Goal: Task Accomplishment & Management: Use online tool/utility

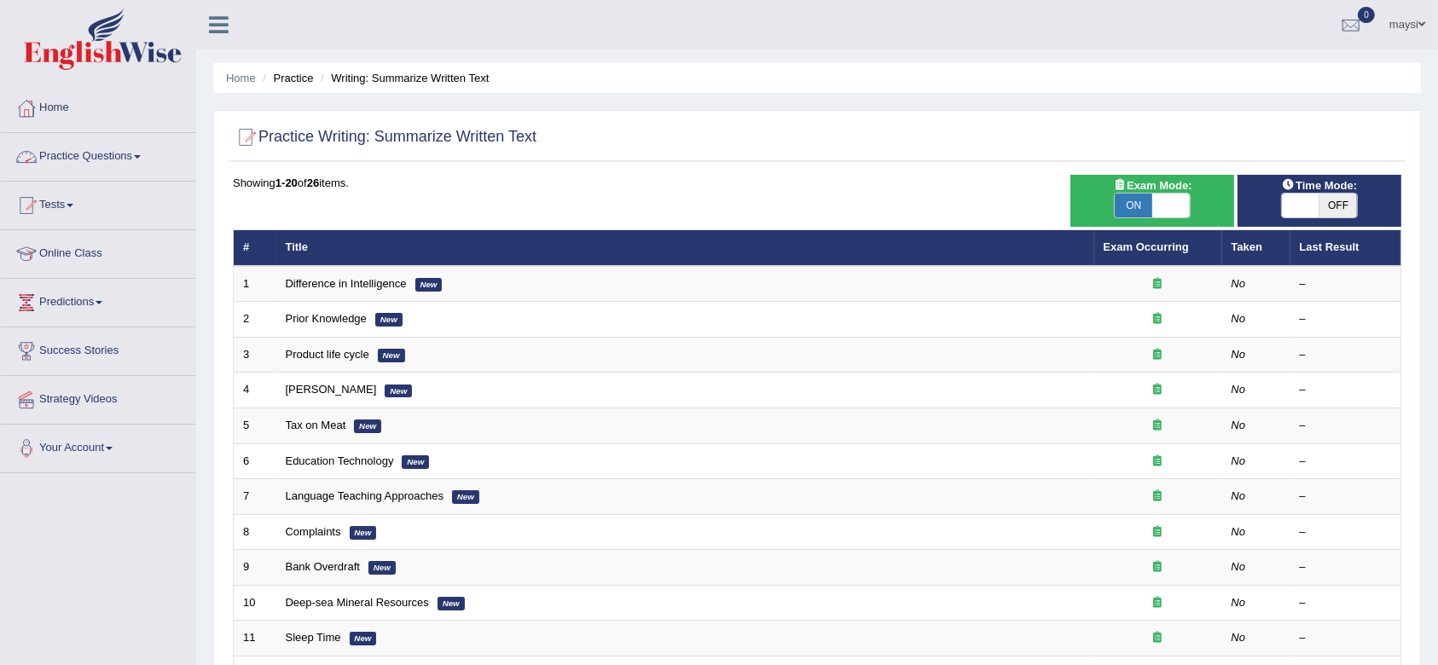
click at [107, 156] on link "Practice Questions" at bounding box center [98, 154] width 194 height 43
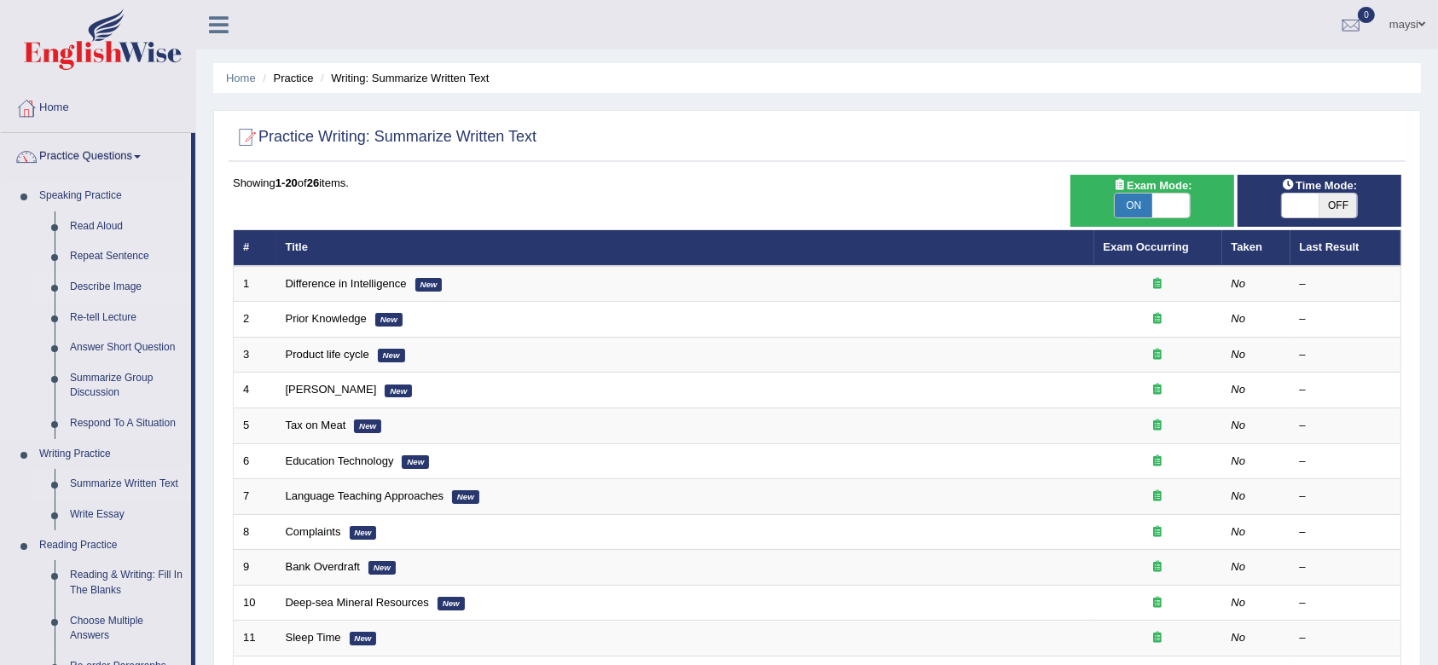
click at [128, 283] on link "Describe Image" at bounding box center [126, 287] width 129 height 31
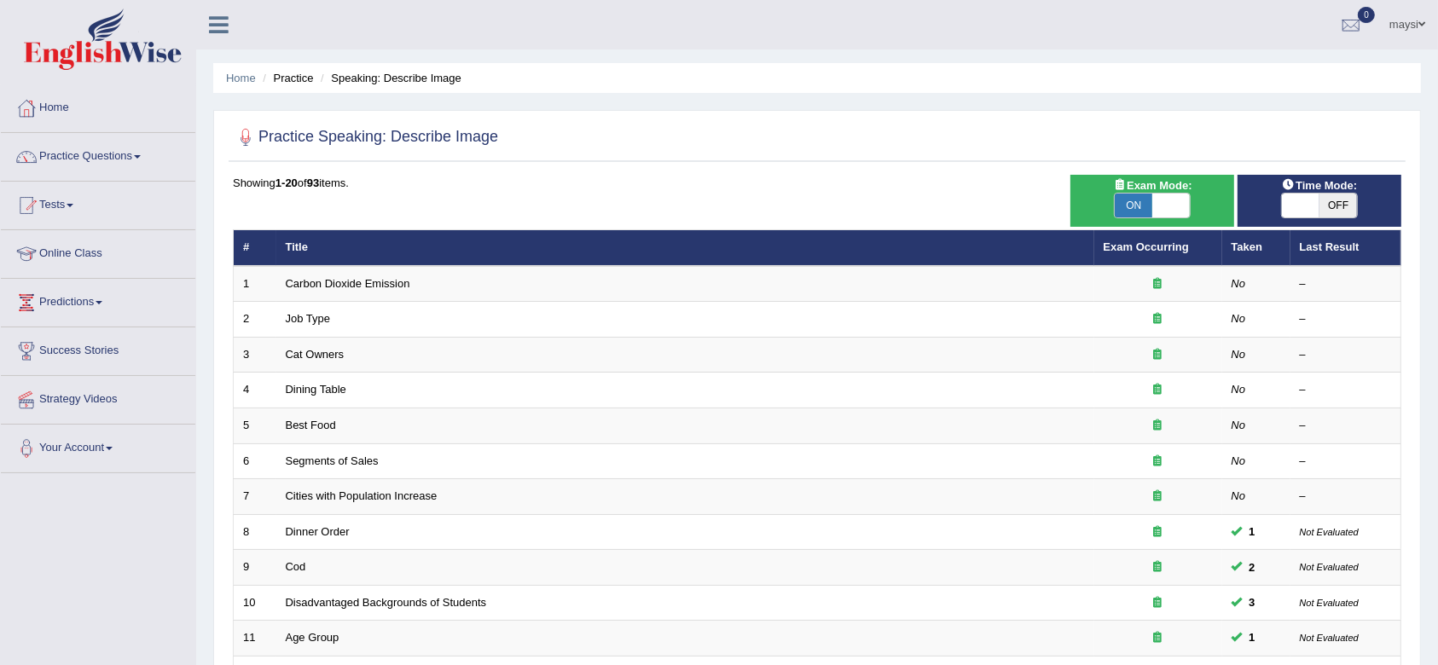
click at [1347, 194] on span "OFF" at bounding box center [1339, 206] width 38 height 24
checkbox input "true"
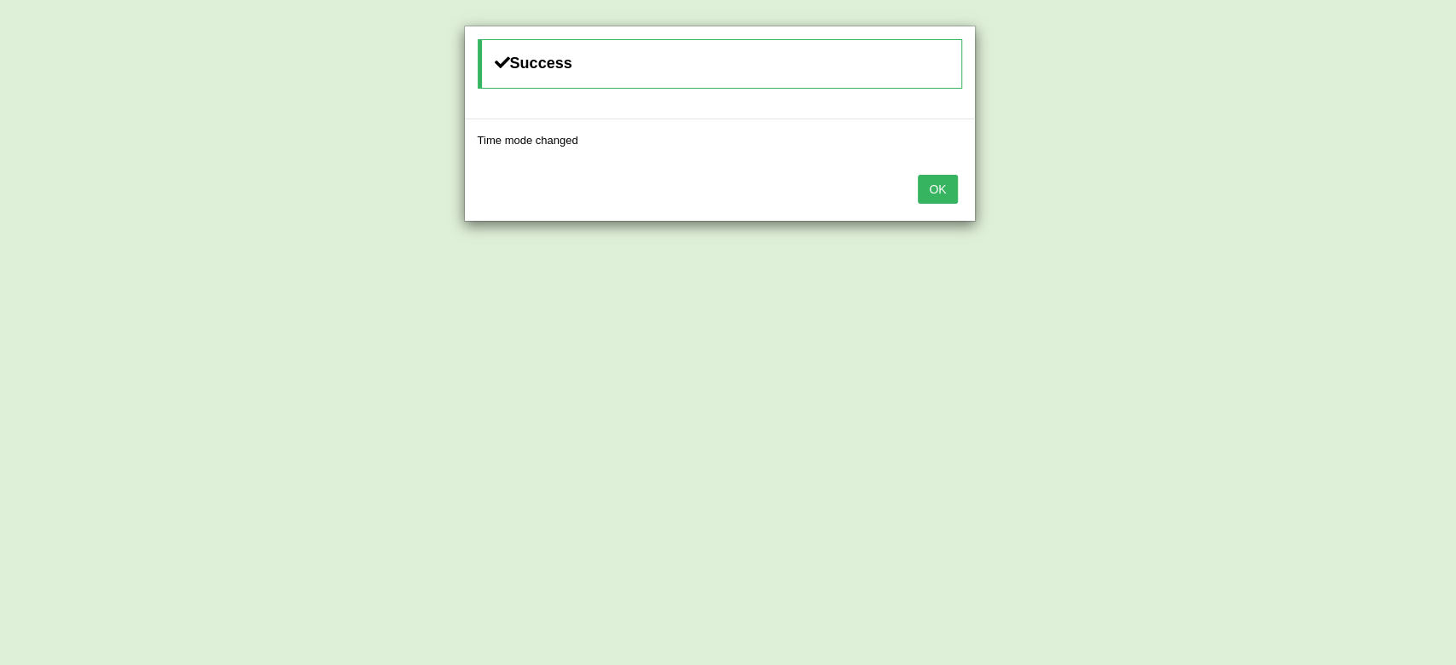
click at [948, 190] on button "OK" at bounding box center [937, 189] width 39 height 29
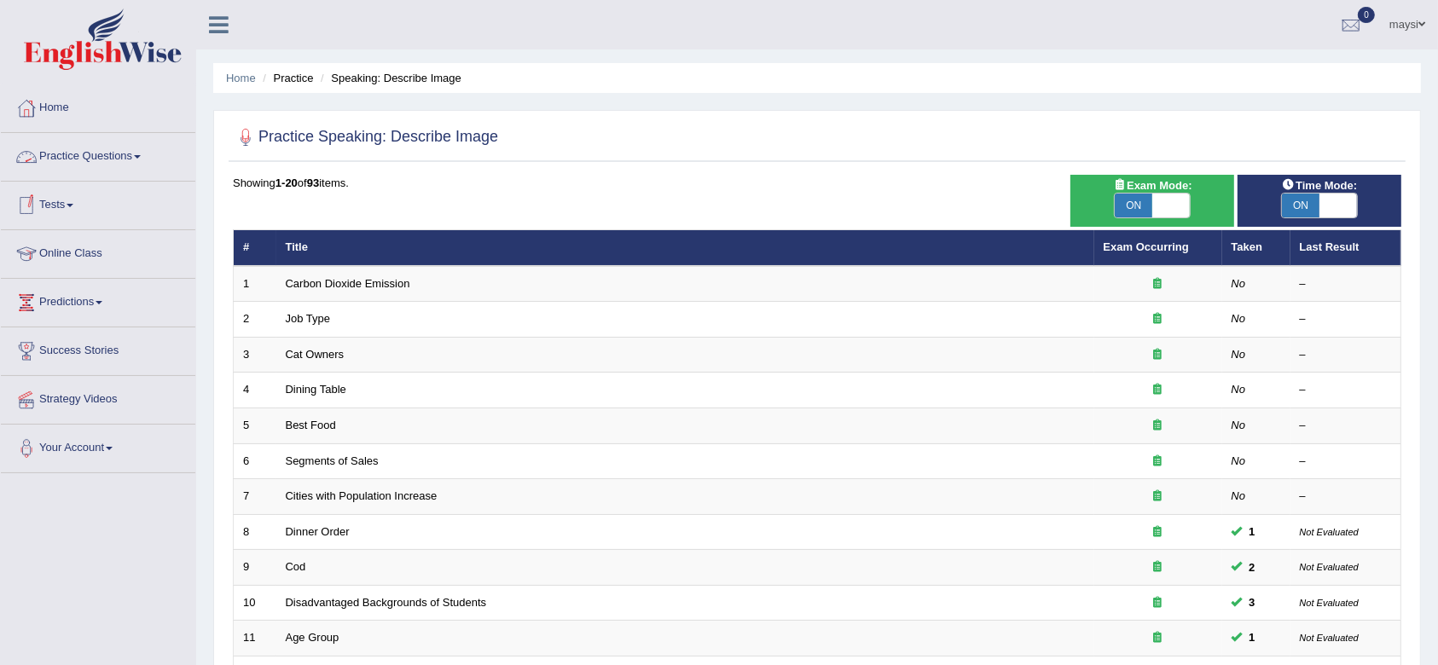
click at [108, 165] on link "Practice Questions" at bounding box center [98, 154] width 194 height 43
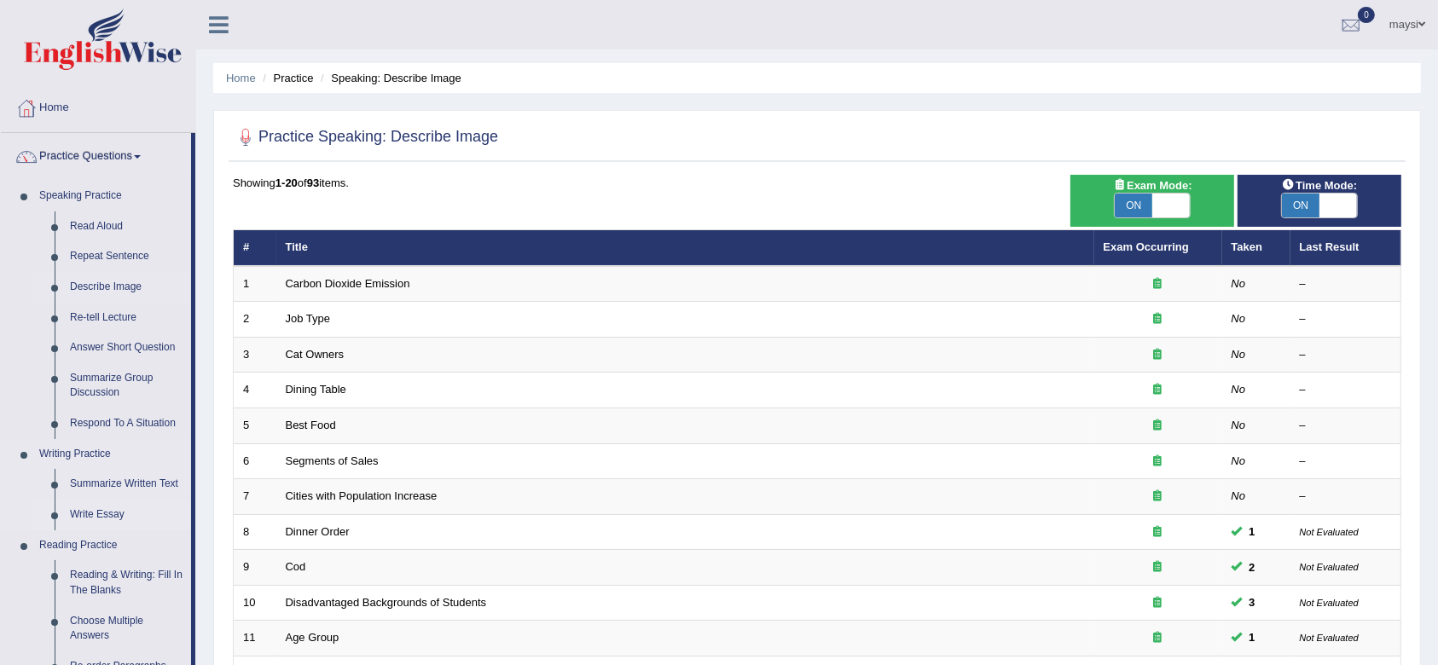
click at [117, 514] on link "Write Essay" at bounding box center [126, 515] width 129 height 31
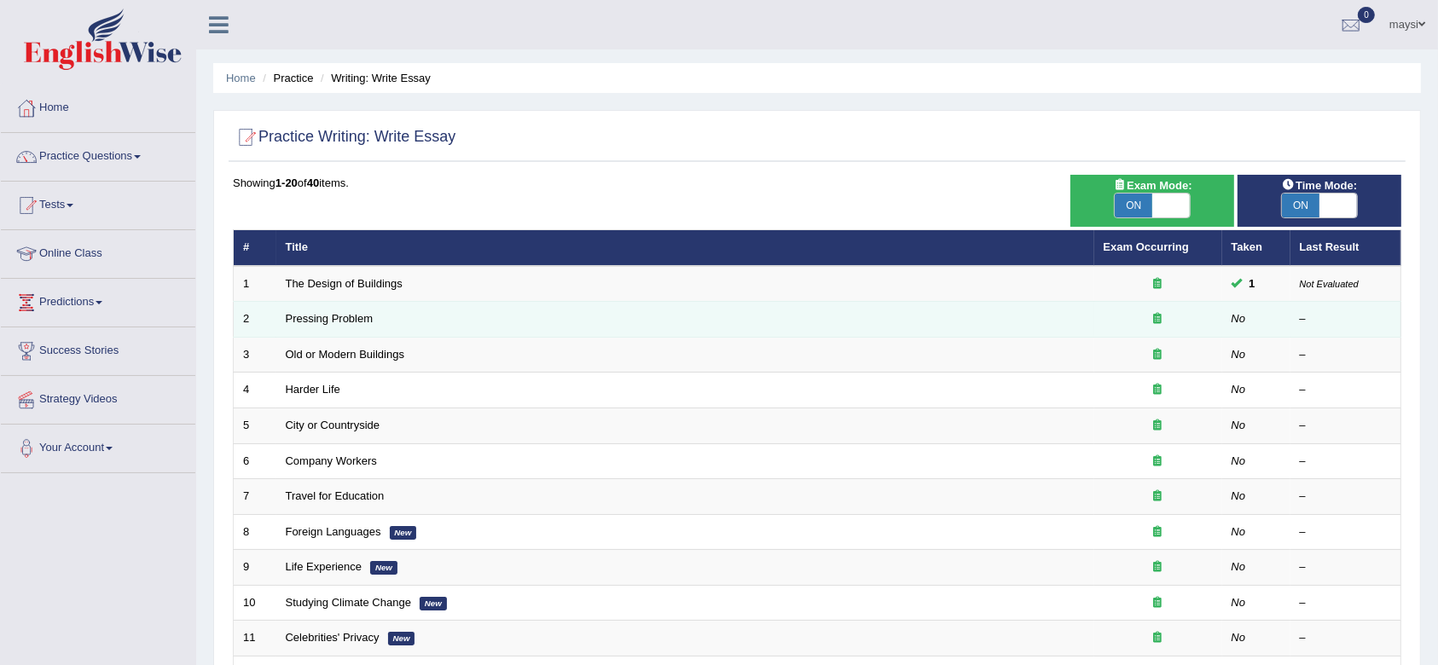
click at [341, 325] on td "Pressing Problem" at bounding box center [685, 320] width 818 height 36
click at [338, 321] on link "Pressing Problem" at bounding box center [330, 318] width 88 height 13
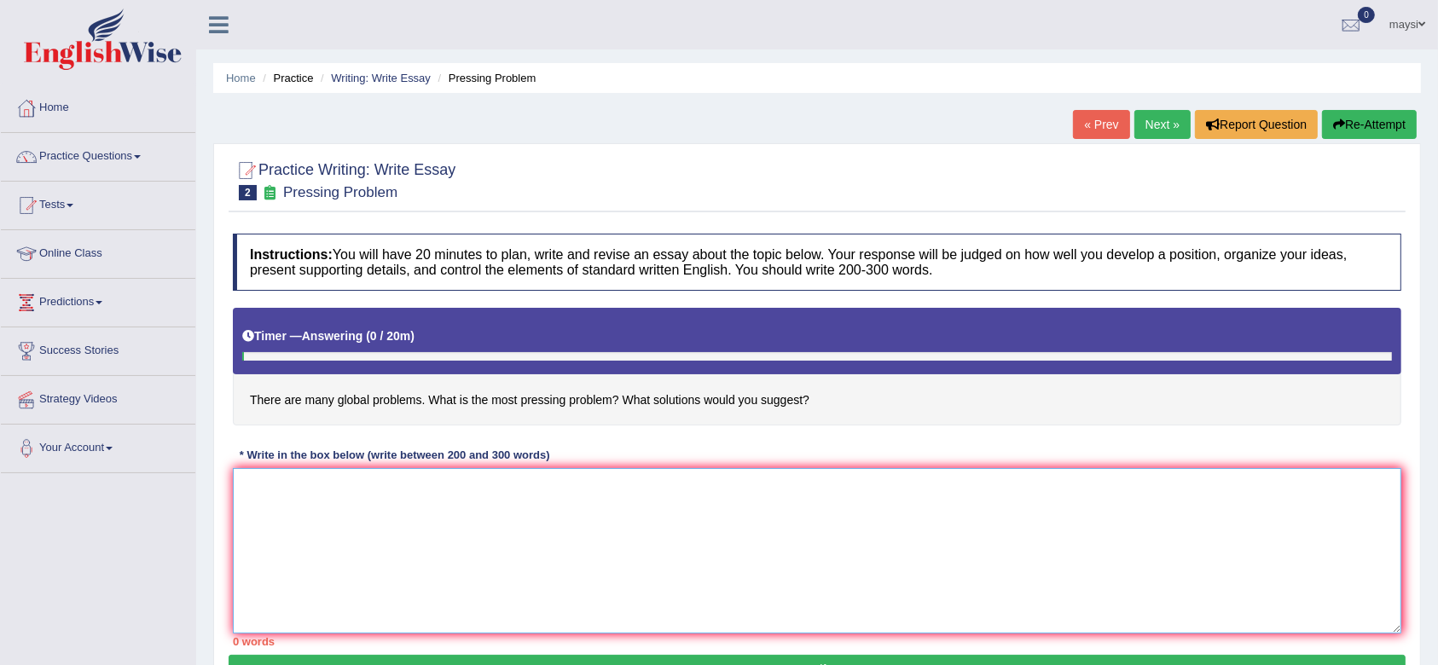
click at [292, 486] on textarea at bounding box center [817, 550] width 1169 height 165
paste textarea "The increasing influence of many crisis around the globe has ignited numerous d…"
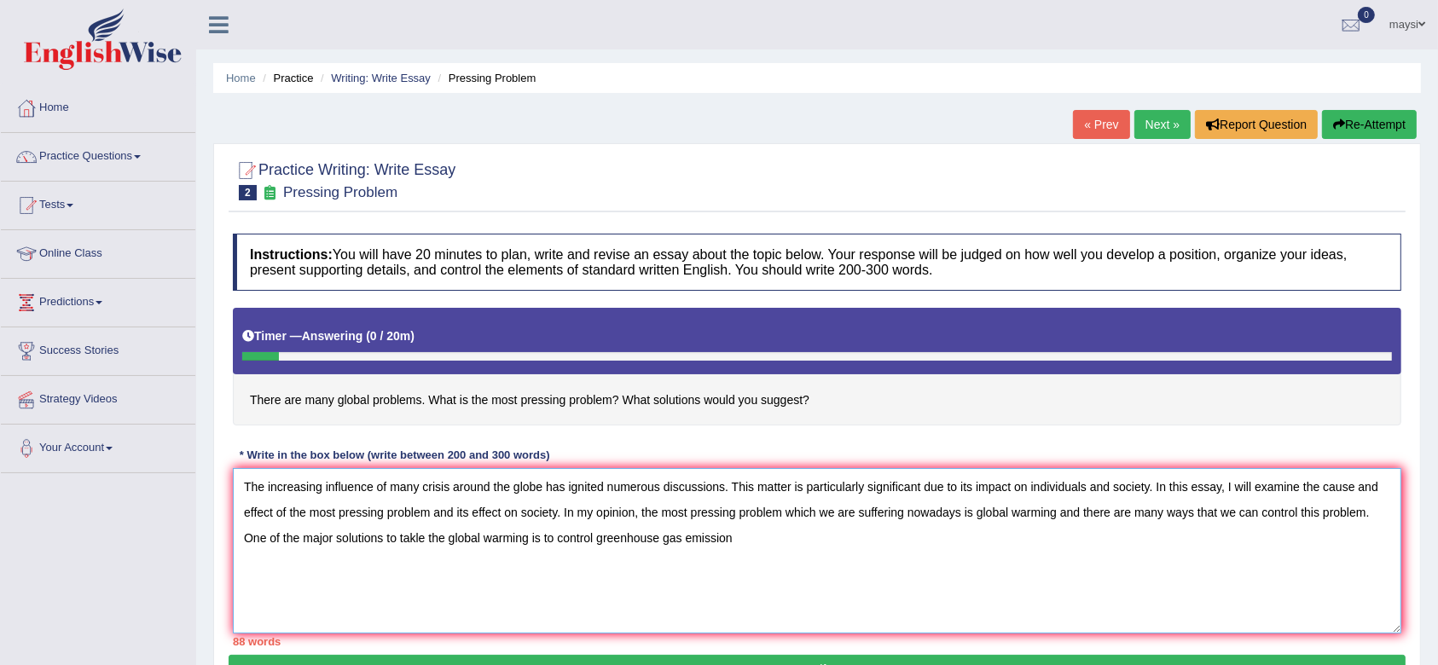
click at [1368, 513] on textarea "The increasing influence of many crisis around the globe has ignited numerous d…" at bounding box center [817, 550] width 1169 height 165
click at [749, 537] on textarea "The increasing influence of many crisis around the globe has ignited numerous d…" at bounding box center [817, 550] width 1169 height 165
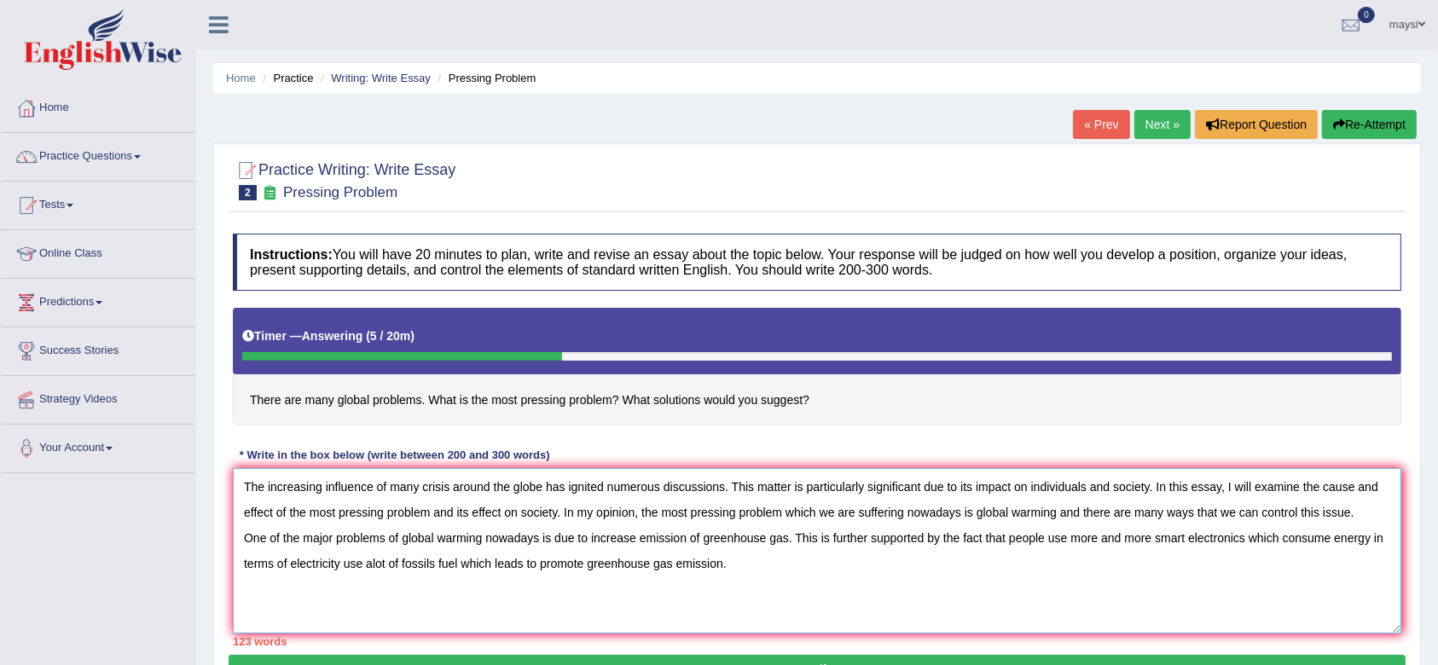
click at [343, 562] on textarea "The increasing influence of many crisis around the globe has ignited numerous d…" at bounding box center [817, 550] width 1169 height 165
click at [757, 566] on textarea "The increasing influence of many crisis around the globe has ignited numerous d…" at bounding box center [817, 550] width 1169 height 165
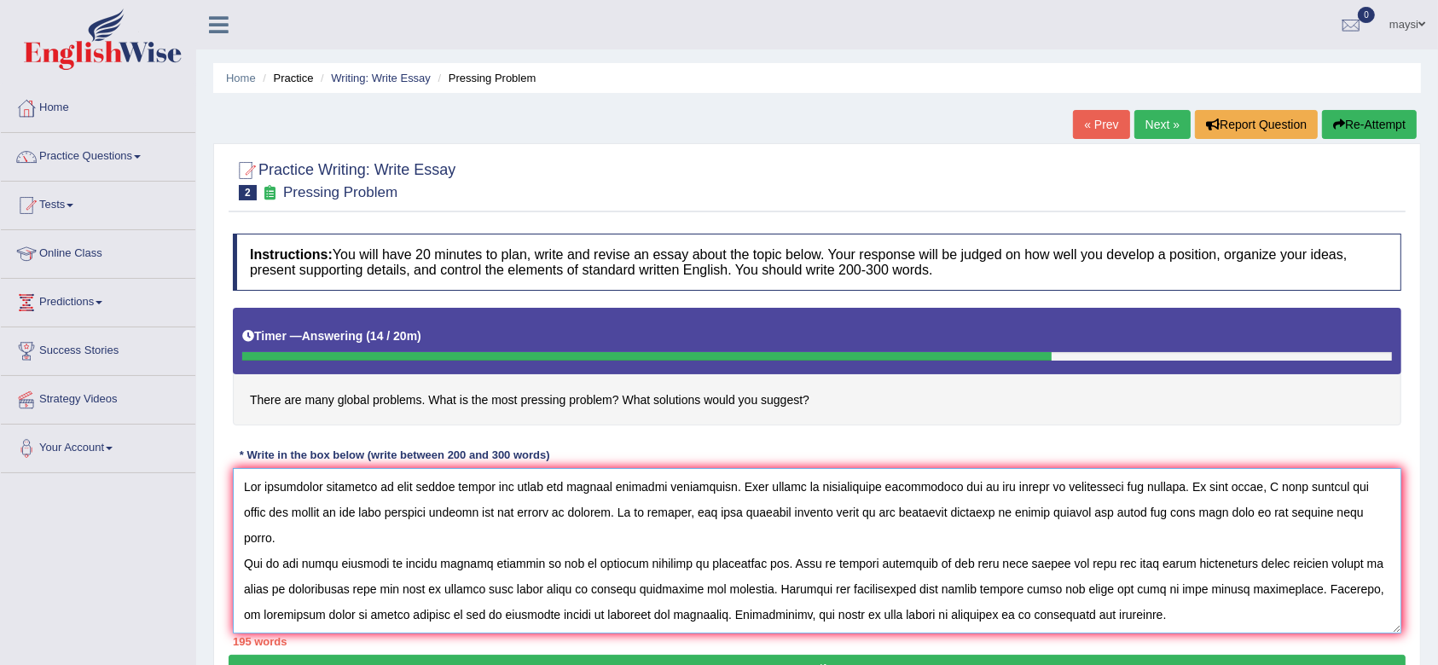
drag, startPoint x: 241, startPoint y: 481, endPoint x: 1087, endPoint y: 583, distance: 851.5
click at [1087, 583] on textarea at bounding box center [817, 550] width 1169 height 165
click at [1126, 606] on textarea at bounding box center [817, 550] width 1169 height 165
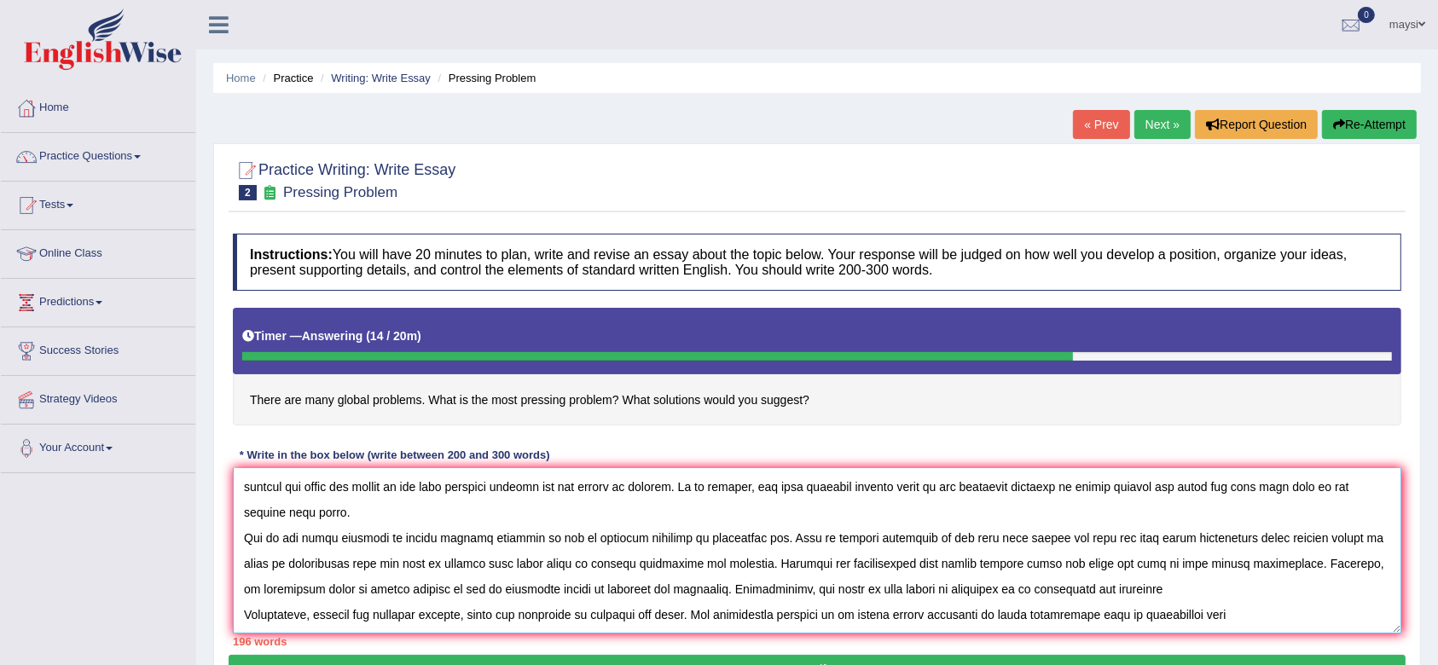
click at [1207, 618] on textarea at bounding box center [817, 550] width 1169 height 165
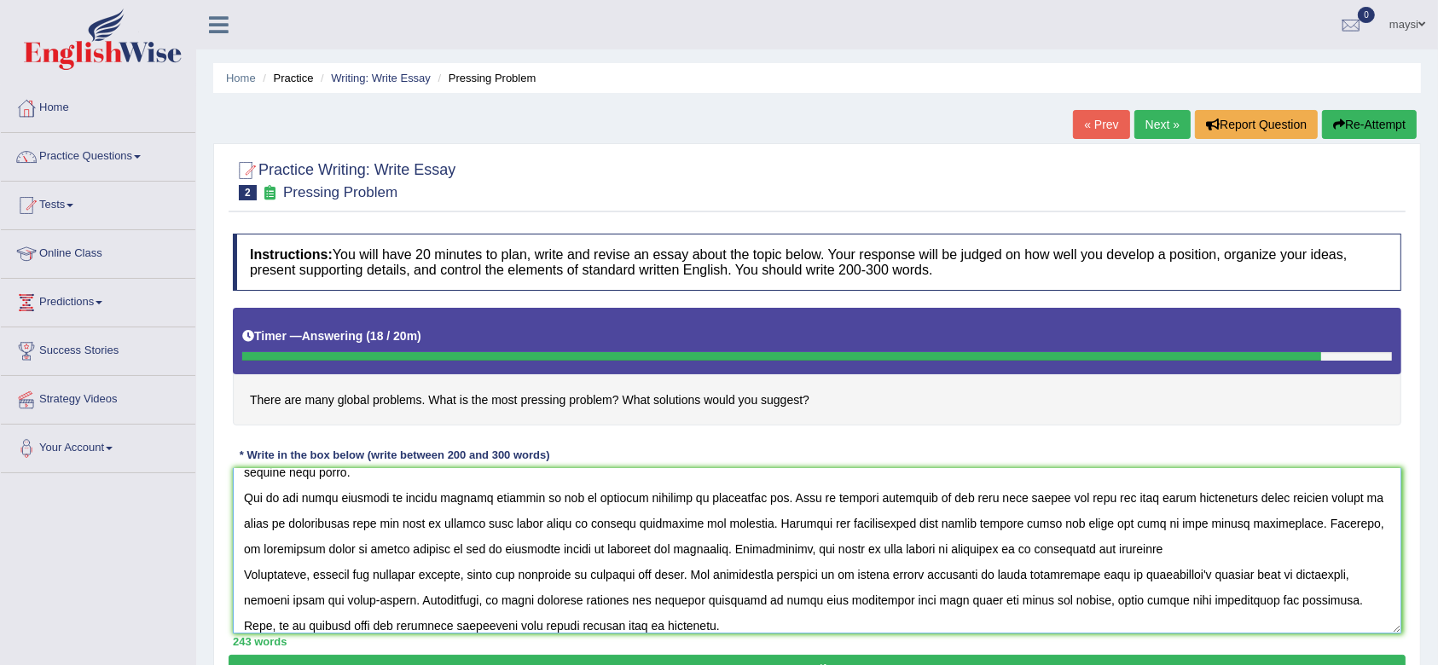
scroll to position [90, 0]
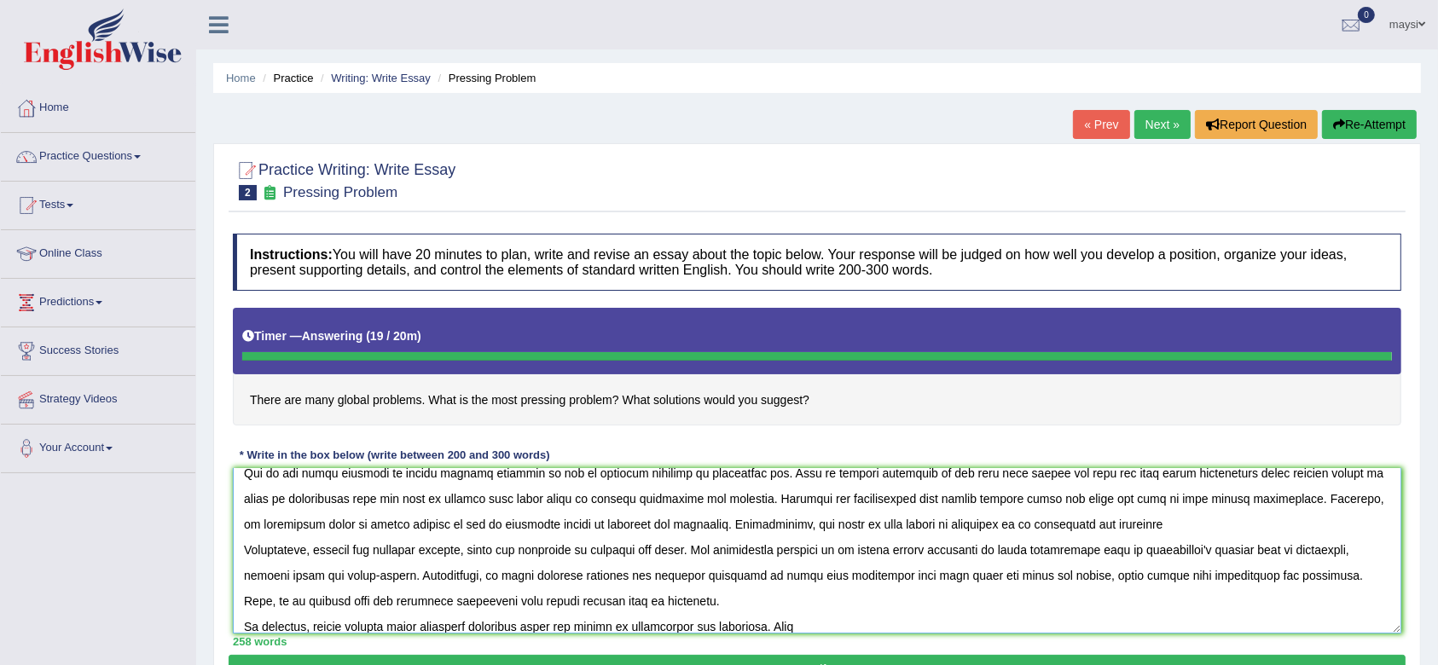
type textarea "cieties.The increasing influence of many crisis around the globe has ignited nu…"
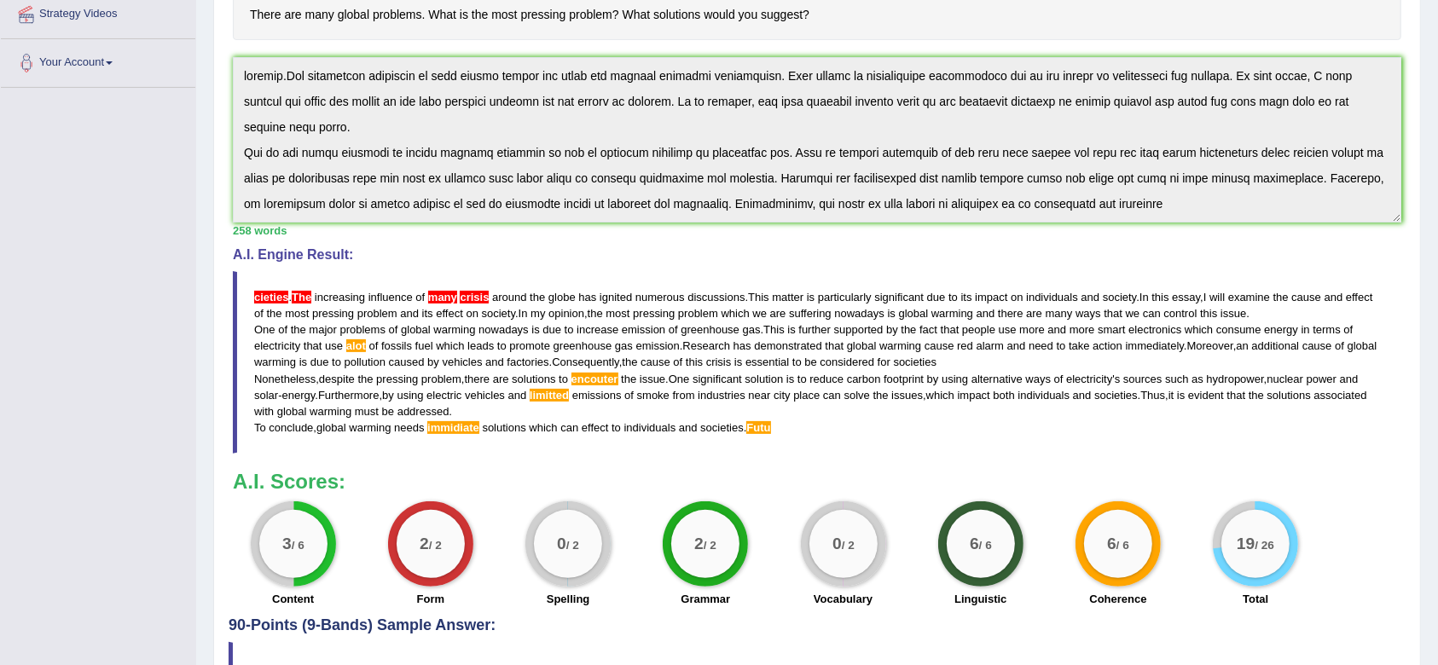
scroll to position [414, 0]
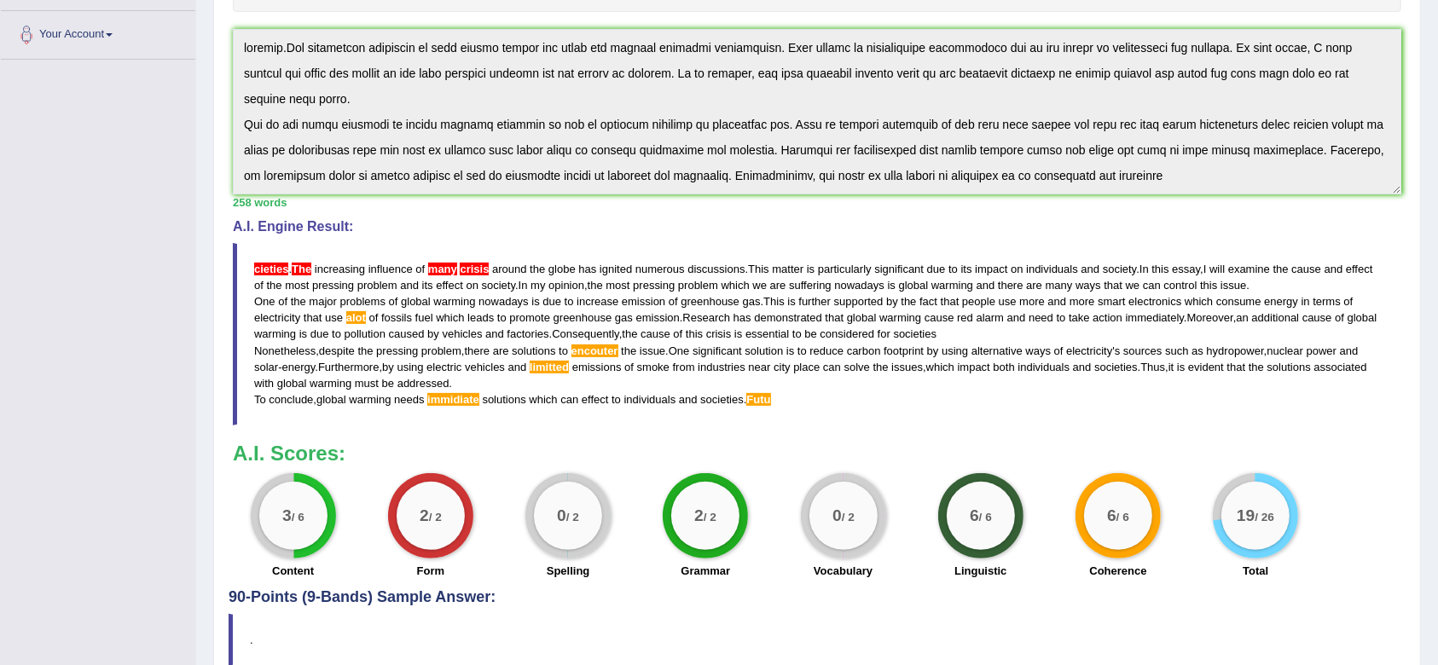
drag, startPoint x: 296, startPoint y: 268, endPoint x: 420, endPoint y: 348, distance: 147.4
click at [420, 348] on blockquote "cieties . The increasing influence of many crisis around the globe has ignited …" at bounding box center [817, 334] width 1169 height 183
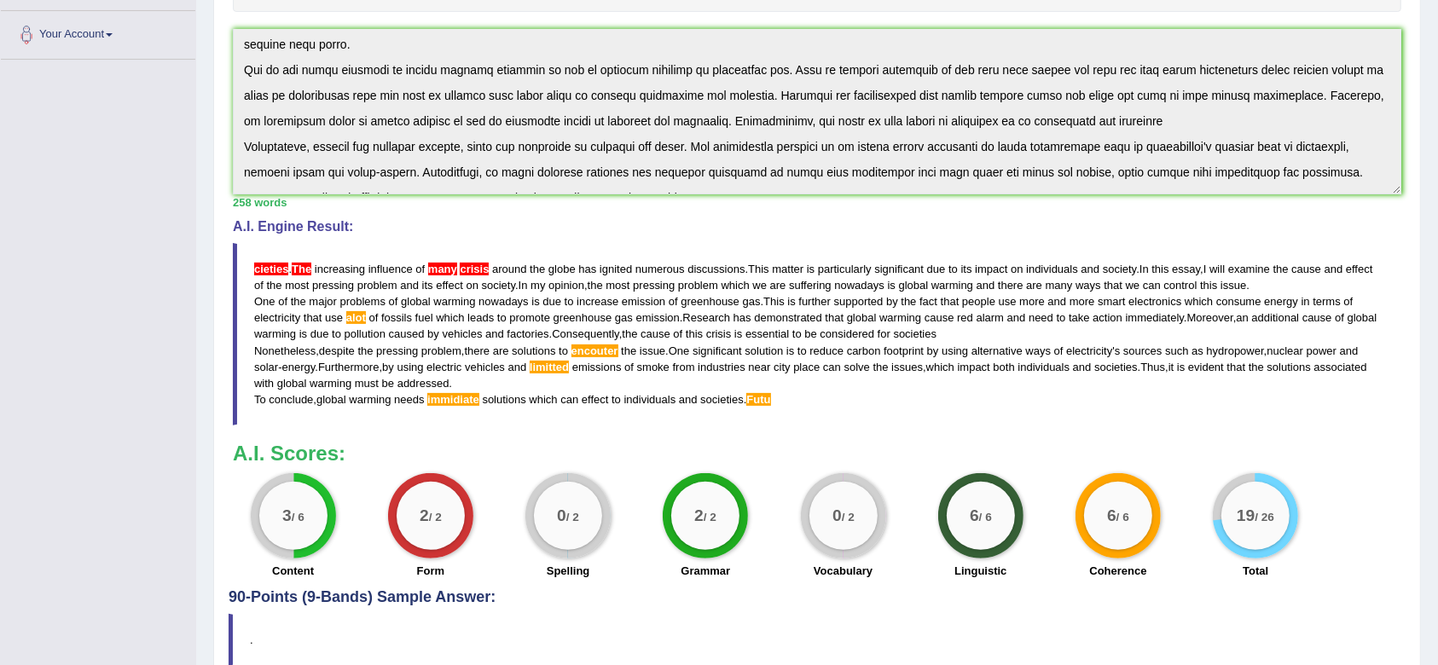
scroll to position [102, 0]
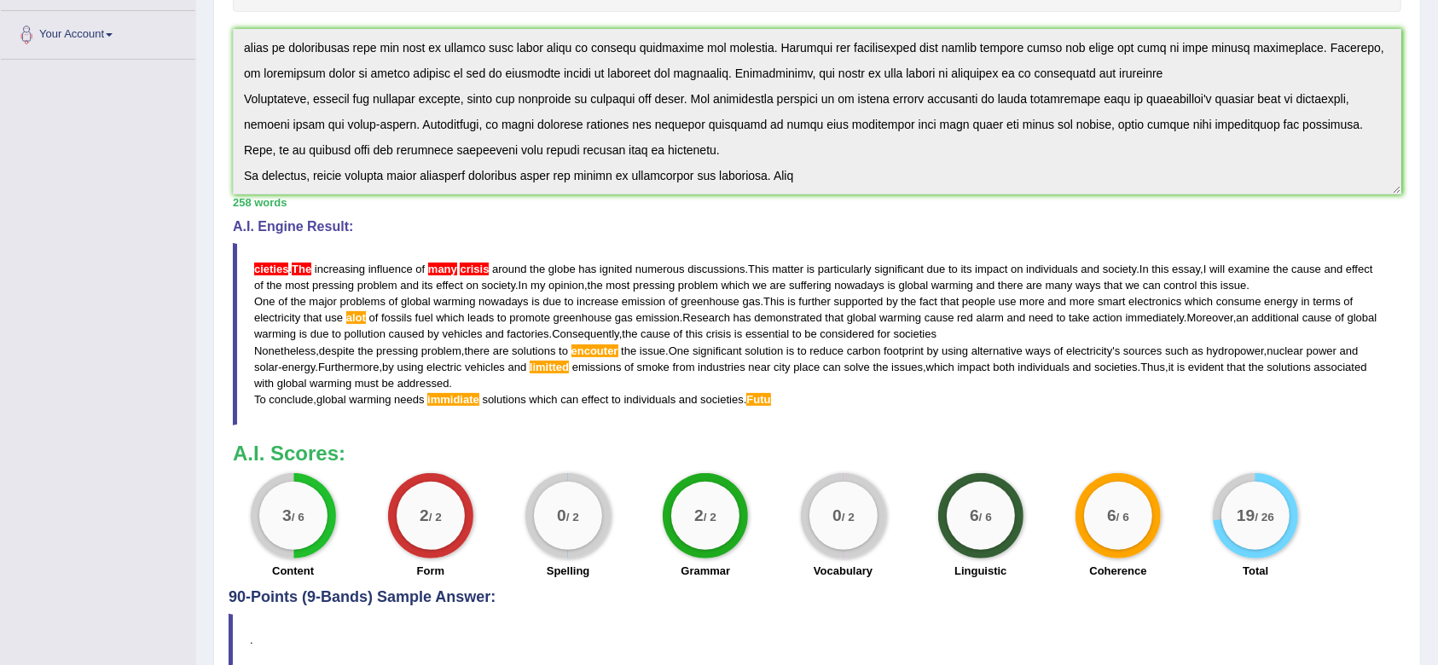
click at [1285, 200] on div "Instructions: You will have 20 minutes to plan, write and revise an essay about…" at bounding box center [817, 199] width 1177 height 777
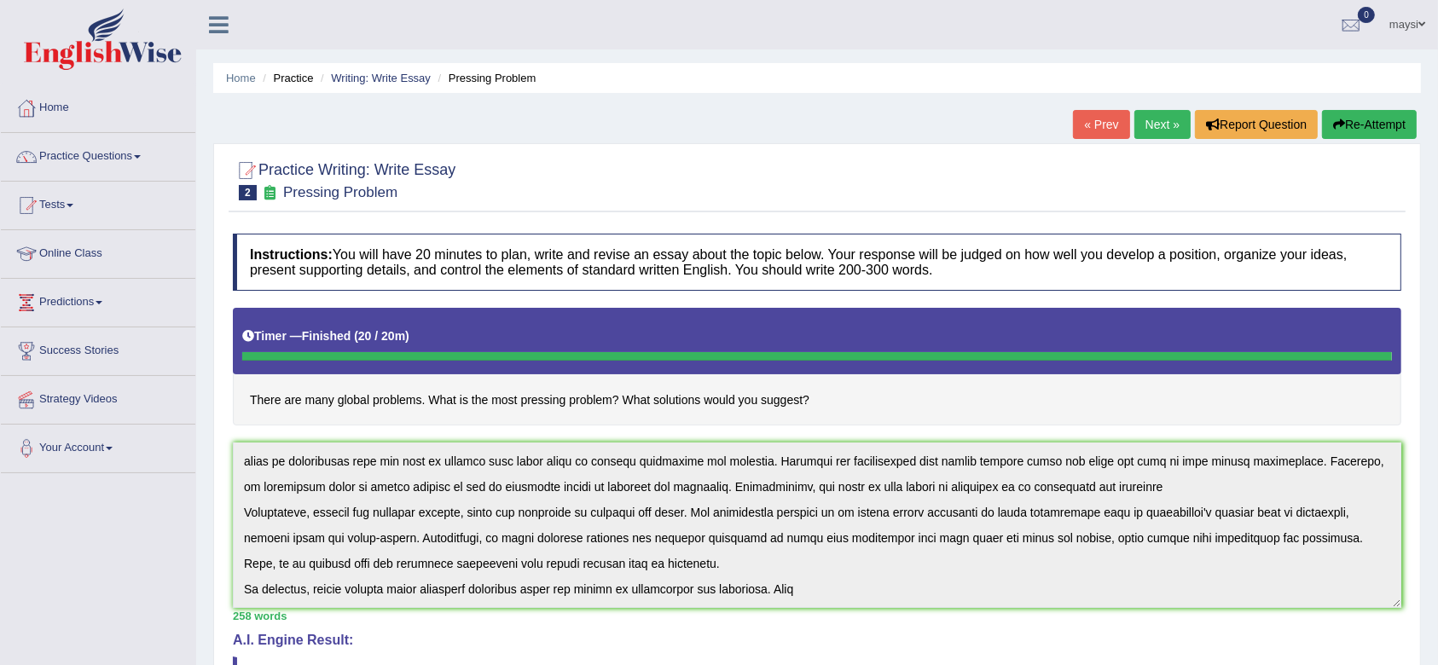
click at [1351, 124] on button "Re-Attempt" at bounding box center [1369, 124] width 95 height 29
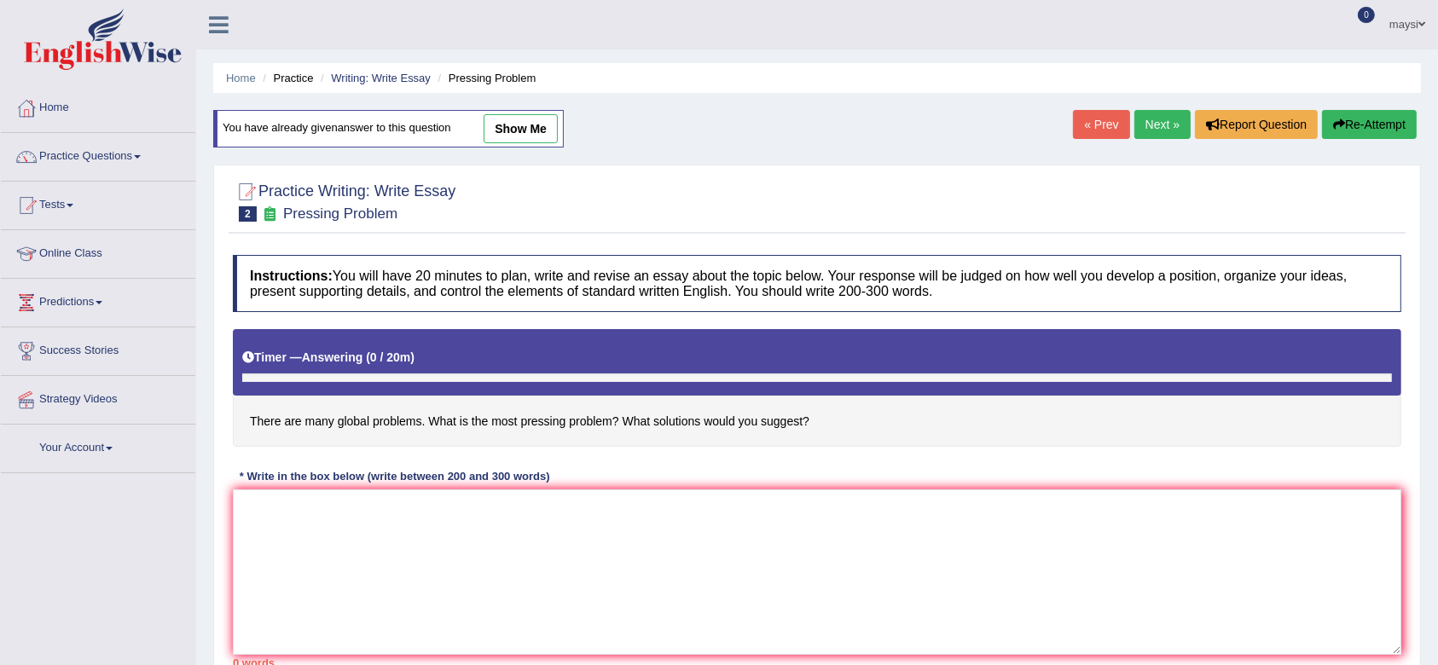
click at [530, 525] on textarea at bounding box center [817, 572] width 1169 height 165
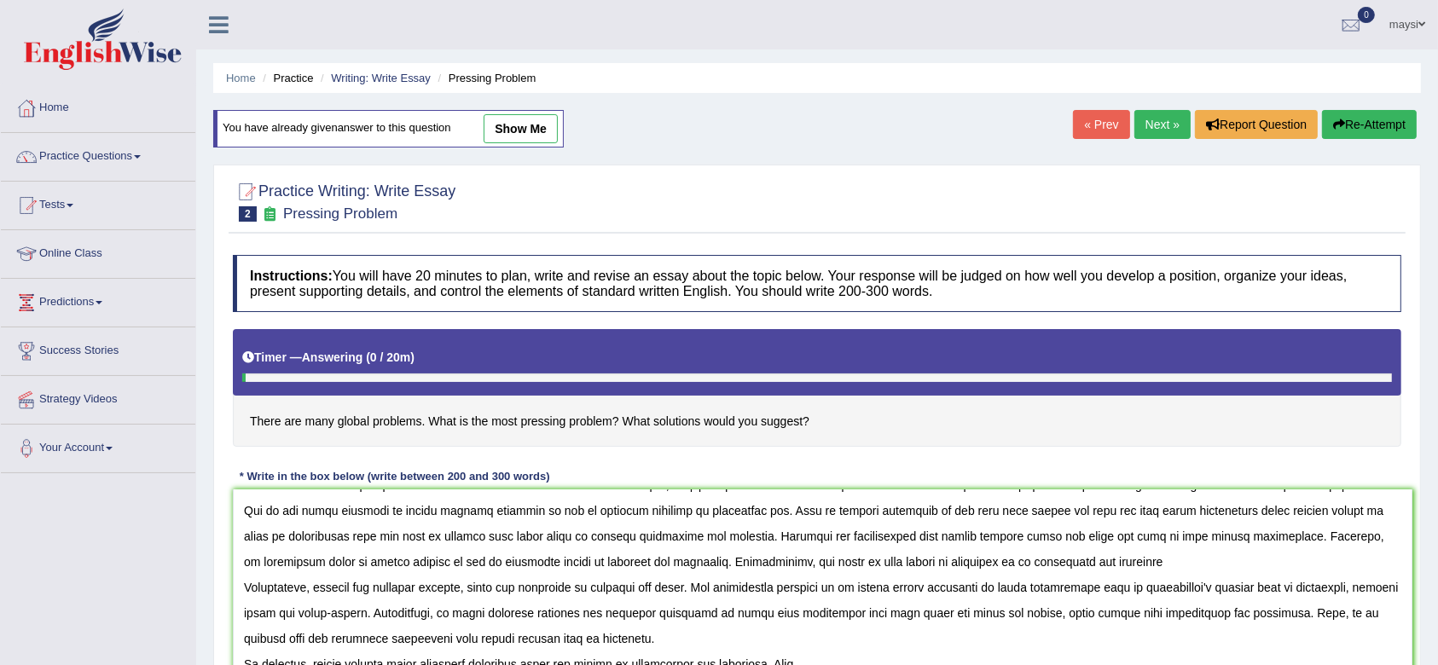
scroll to position [43, 0]
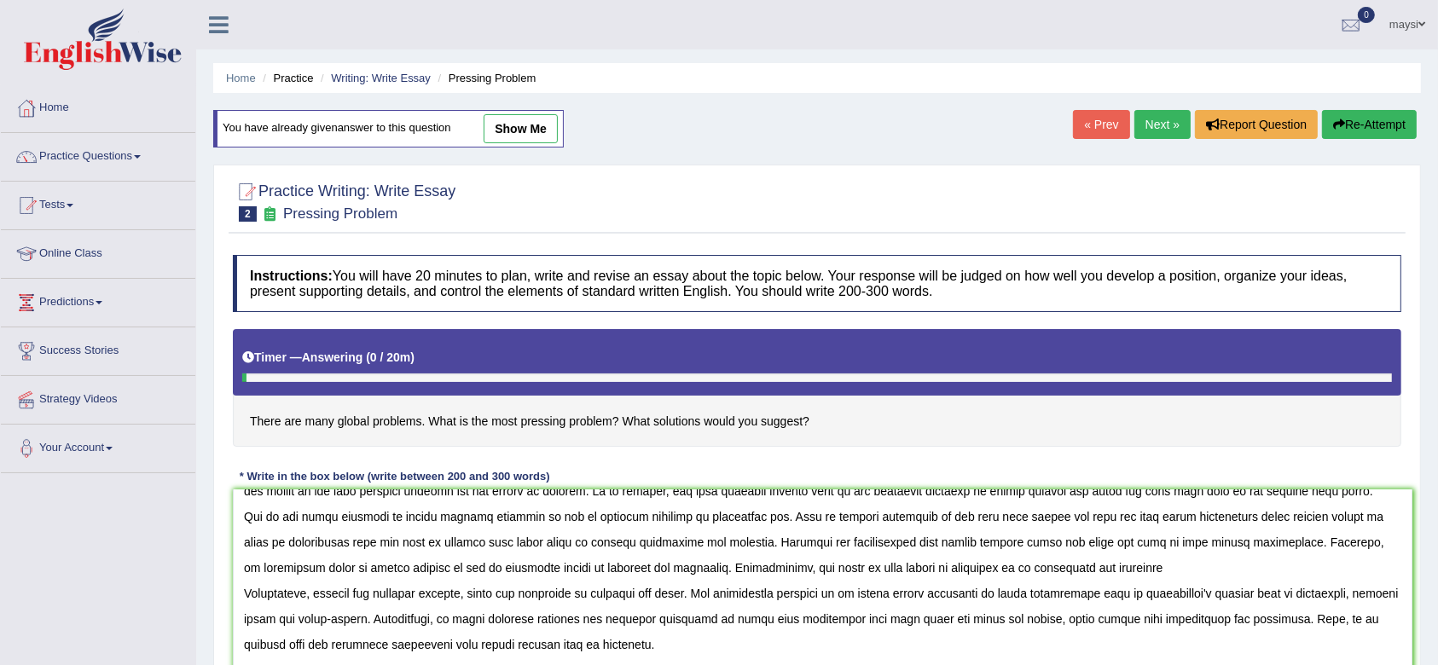
drag, startPoint x: 1389, startPoint y: 648, endPoint x: 1399, endPoint y: 682, distance: 35.6
click at [1399, 664] on html "Toggle navigation Home Practice Questions Speaking Practice Read Aloud Repeat S…" at bounding box center [719, 332] width 1438 height 665
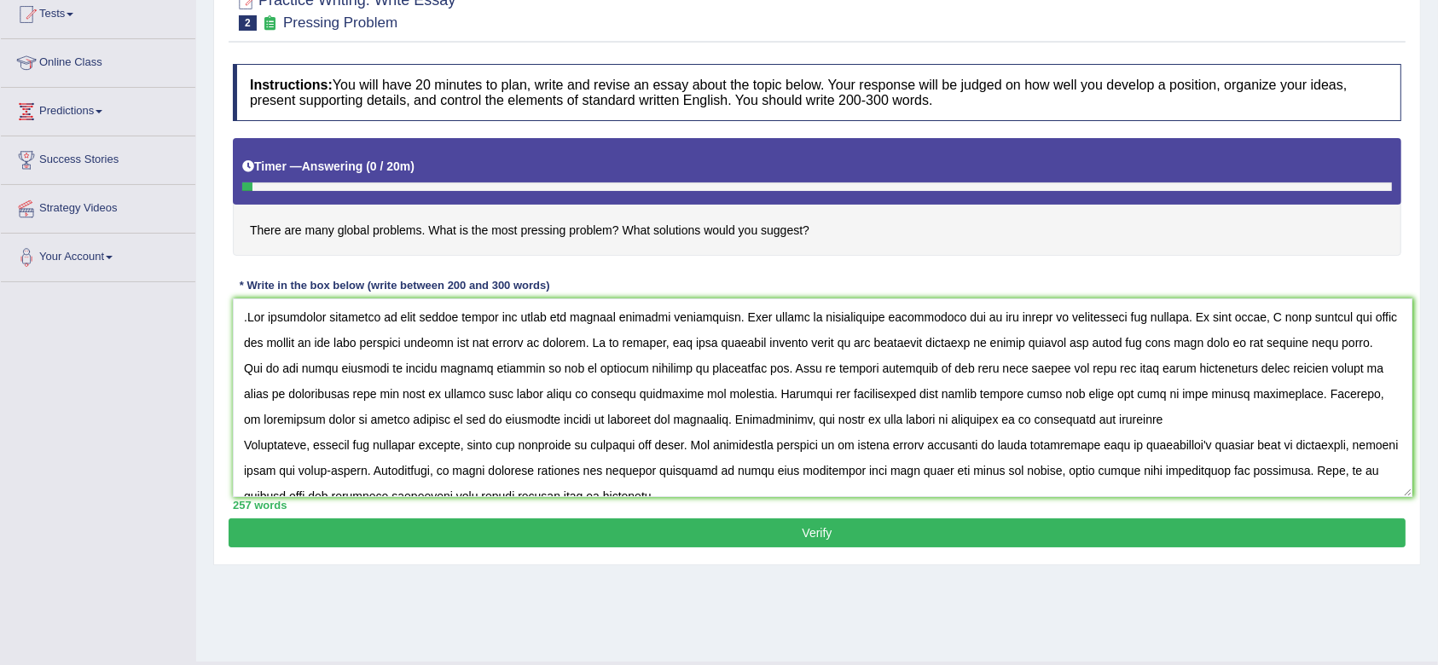
scroll to position [193, 0]
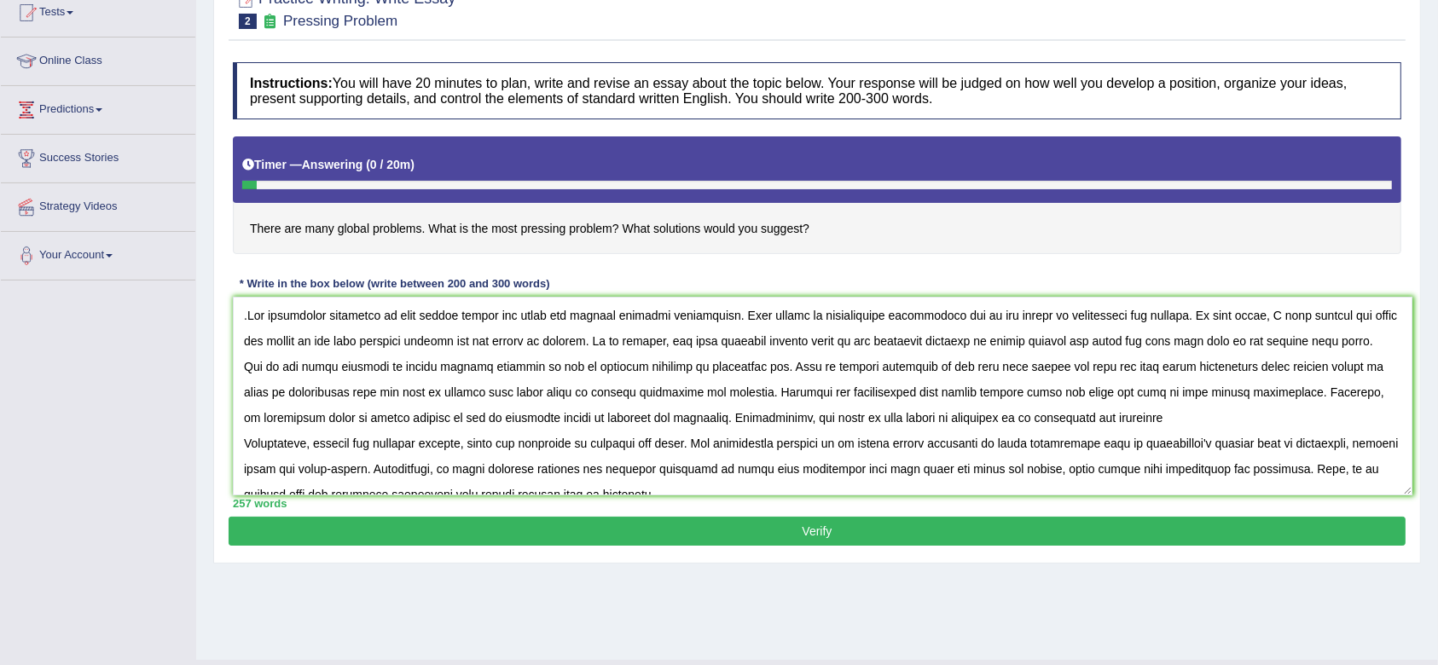
click at [589, 485] on textarea at bounding box center [823, 396] width 1180 height 199
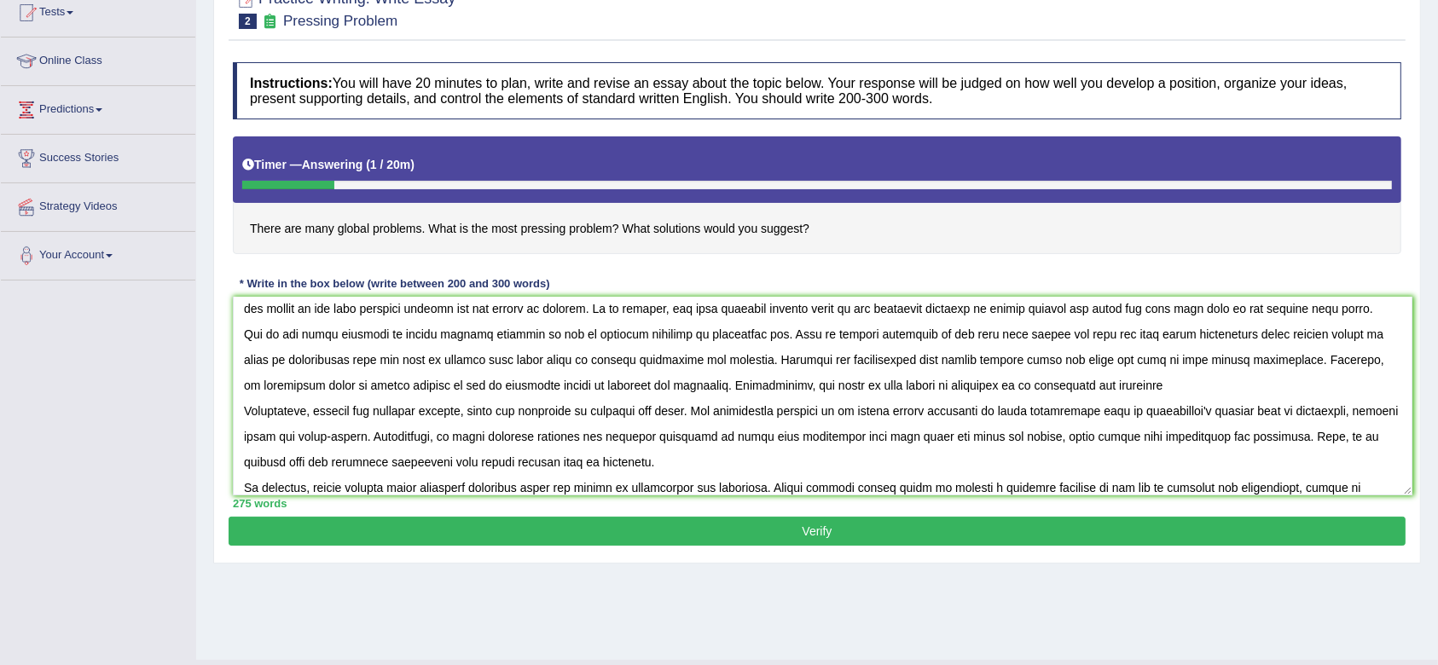
scroll to position [57, 0]
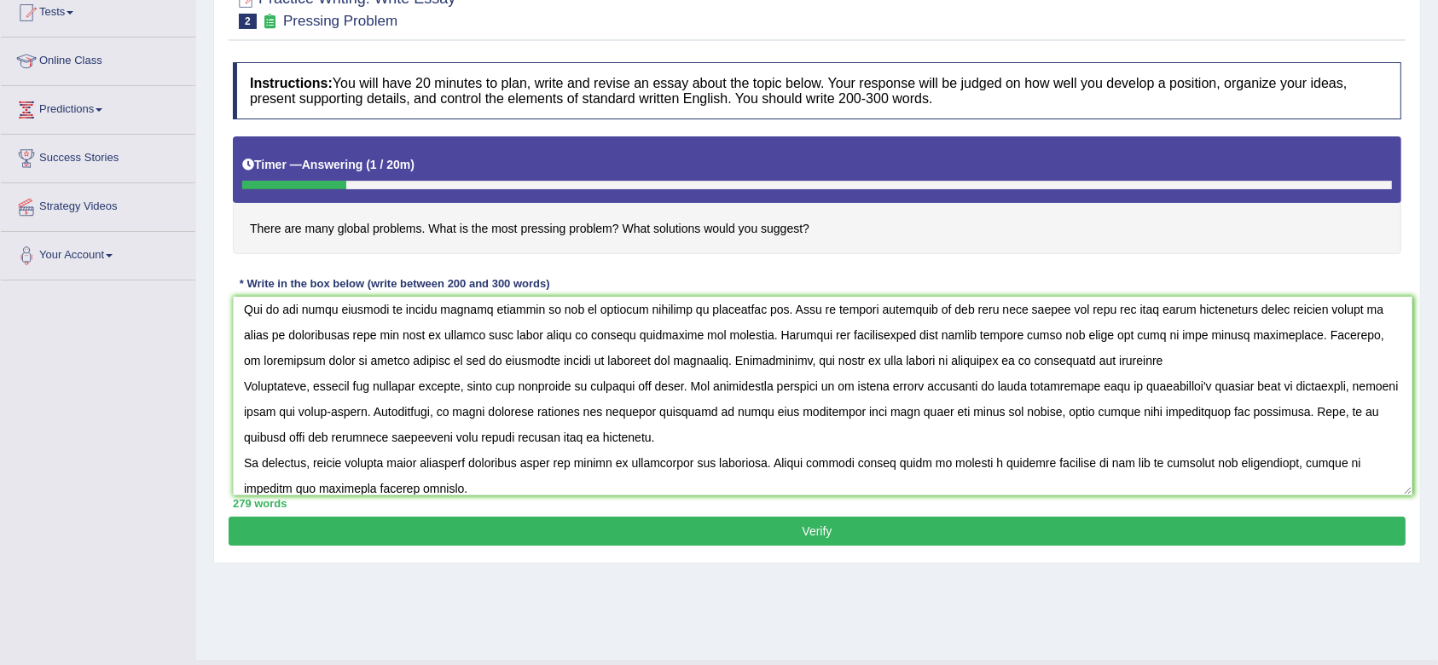
type textarea ".The increasing influence of many crisis around the globe has ignited numerous …"
click at [839, 525] on button "Verify" at bounding box center [817, 531] width 1177 height 29
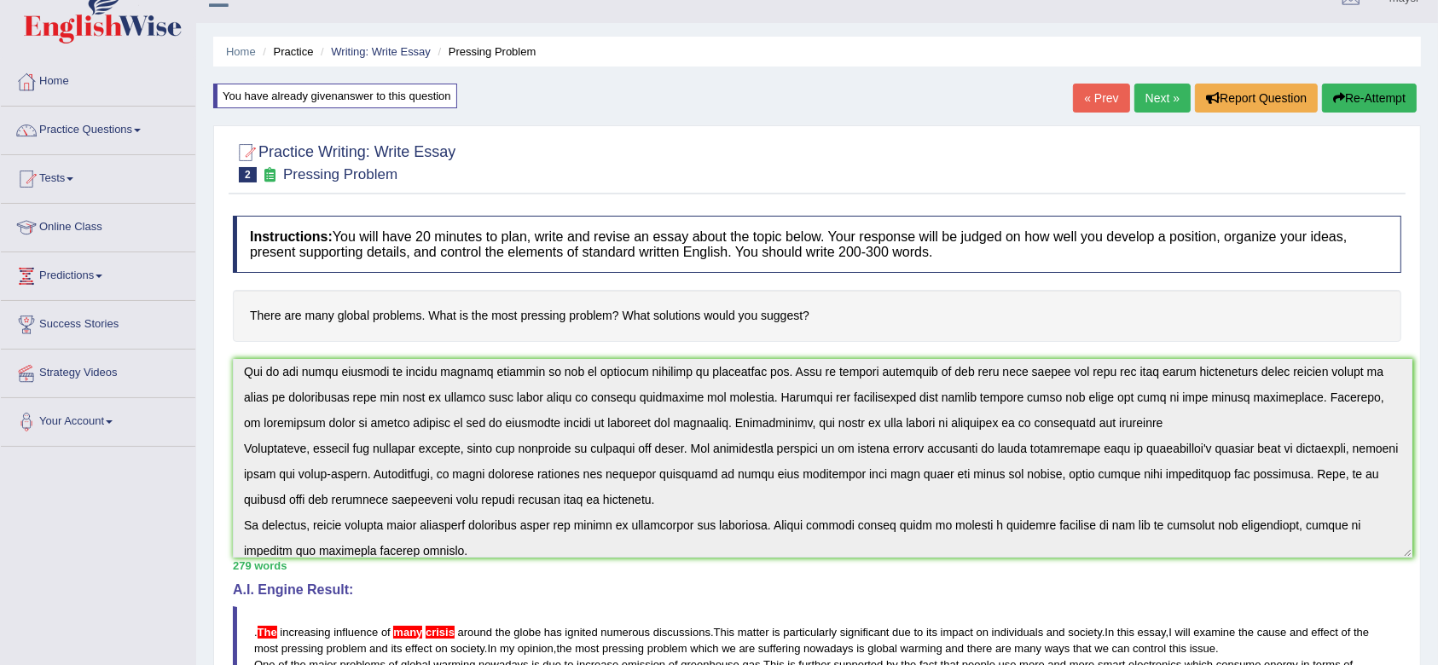
scroll to position [23, 0]
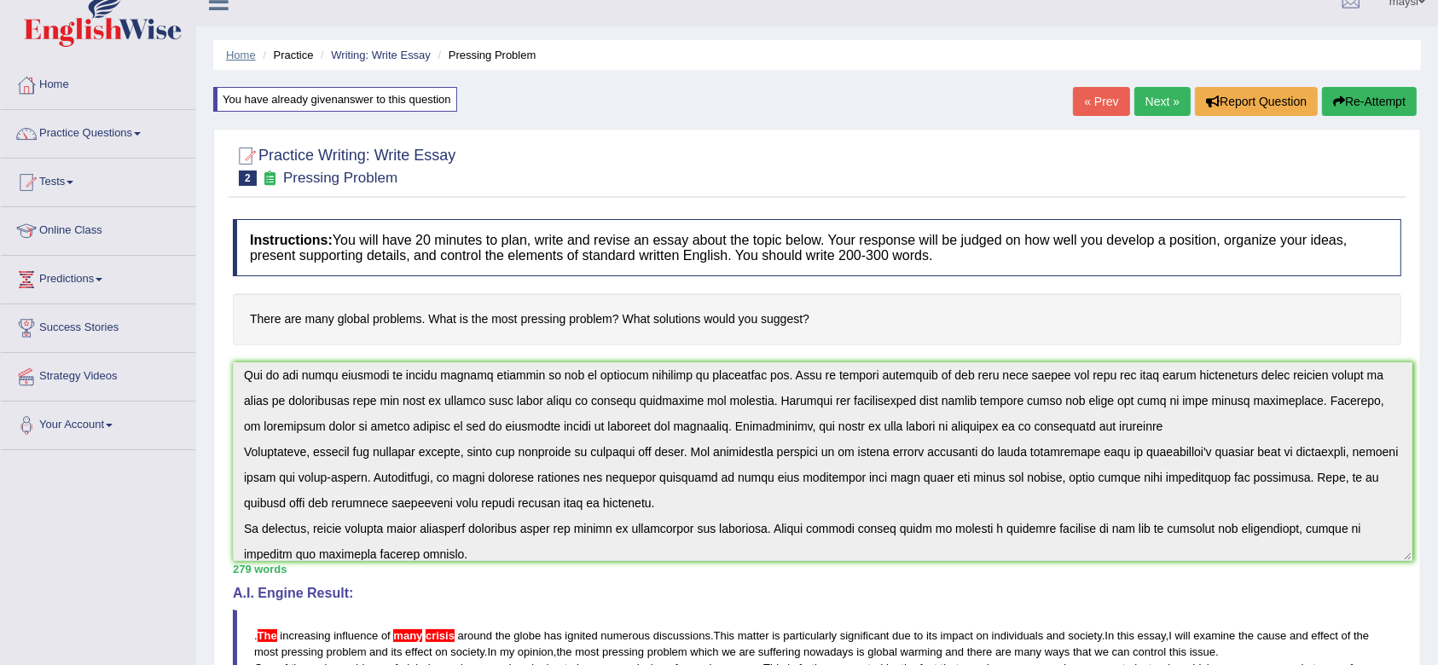
click at [239, 54] on link "Home" at bounding box center [241, 55] width 30 height 13
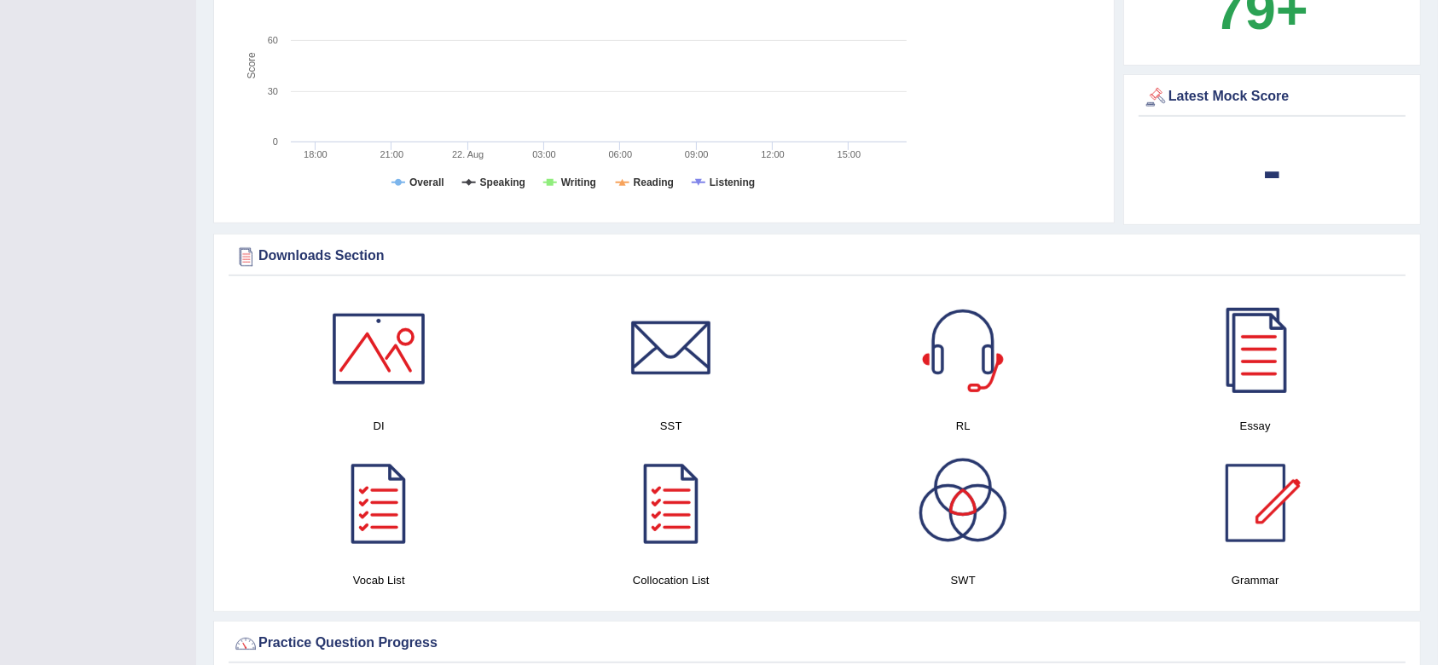
scroll to position [636, 0]
click at [377, 496] on div at bounding box center [378, 502] width 119 height 119
